Goal: Transaction & Acquisition: Book appointment/travel/reservation

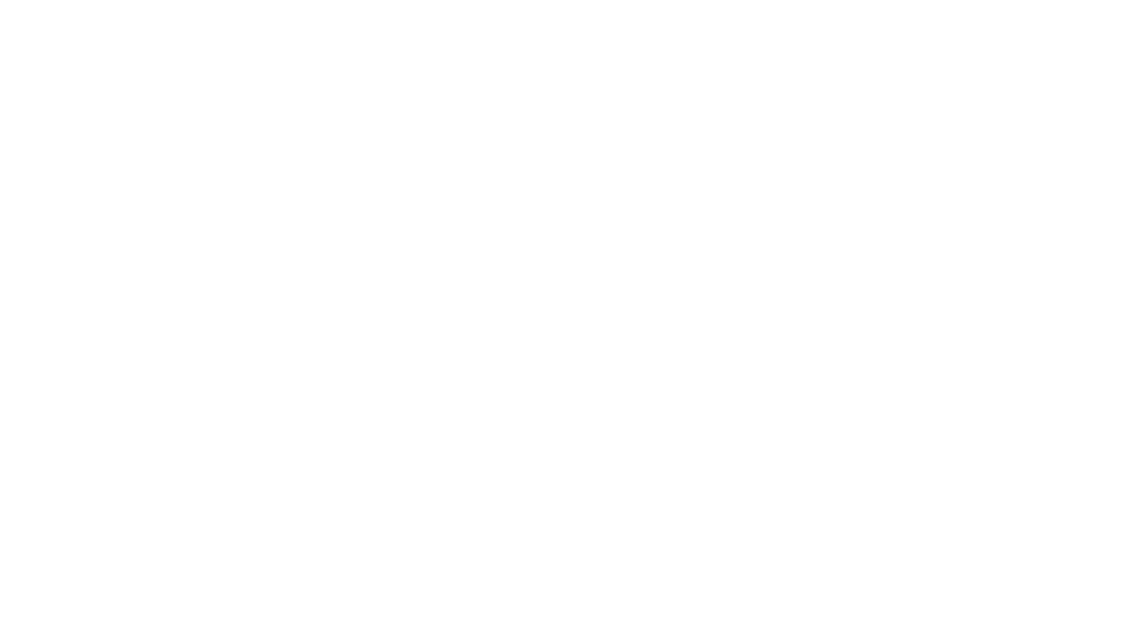
select select "**"
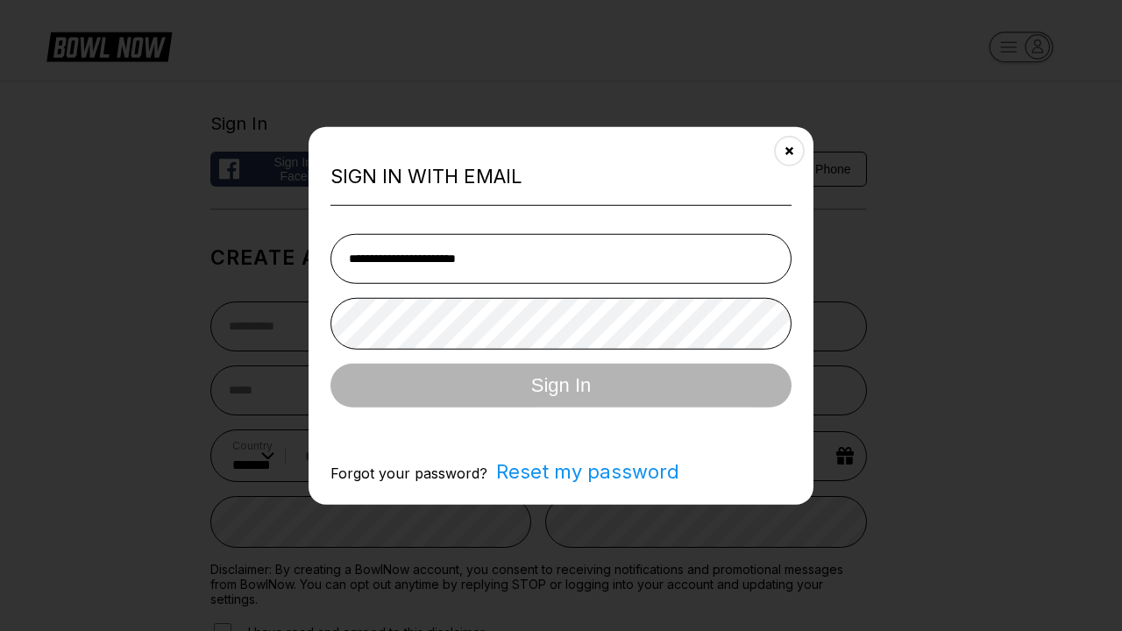
type input "**********"
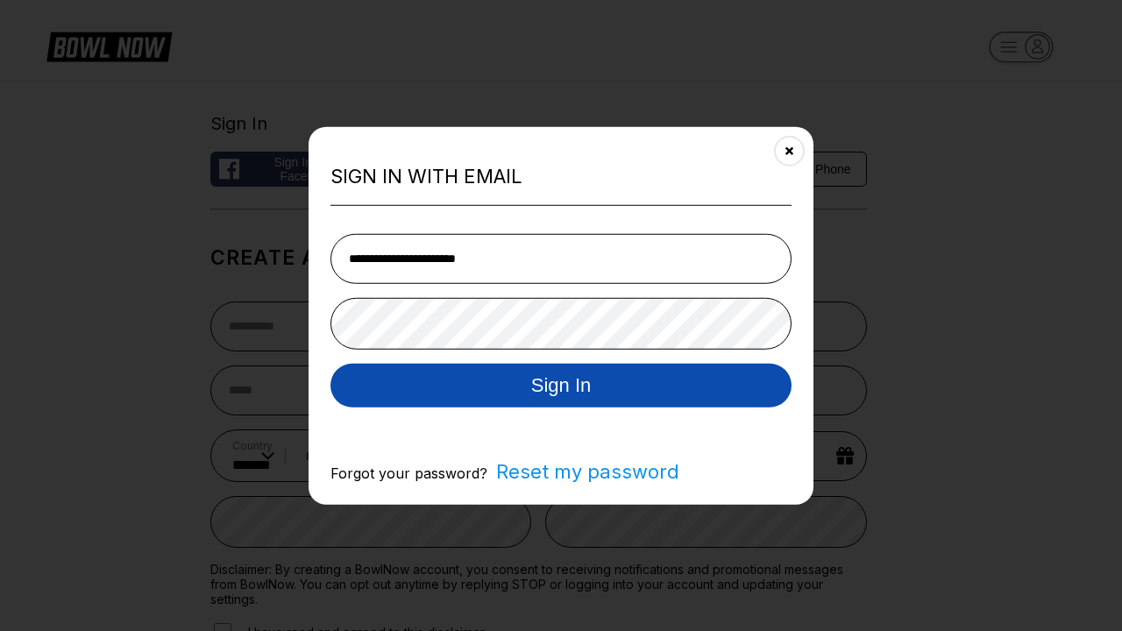
click at [561, 387] on button "Sign In" at bounding box center [561, 385] width 461 height 44
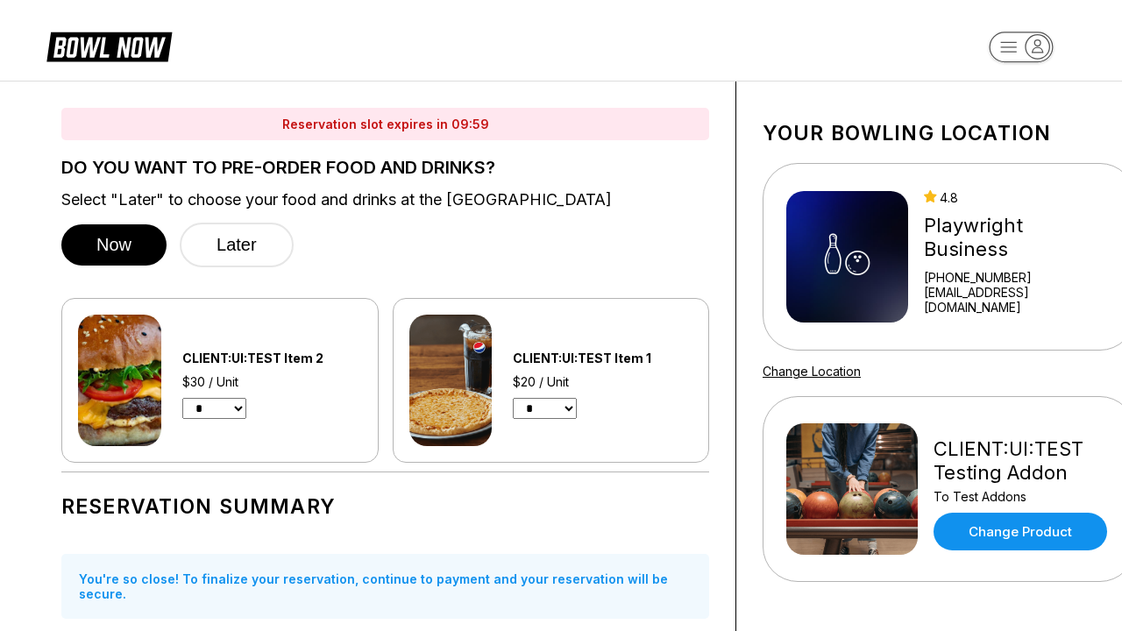
select select "*"
